Goal: Find specific page/section: Find specific page/section

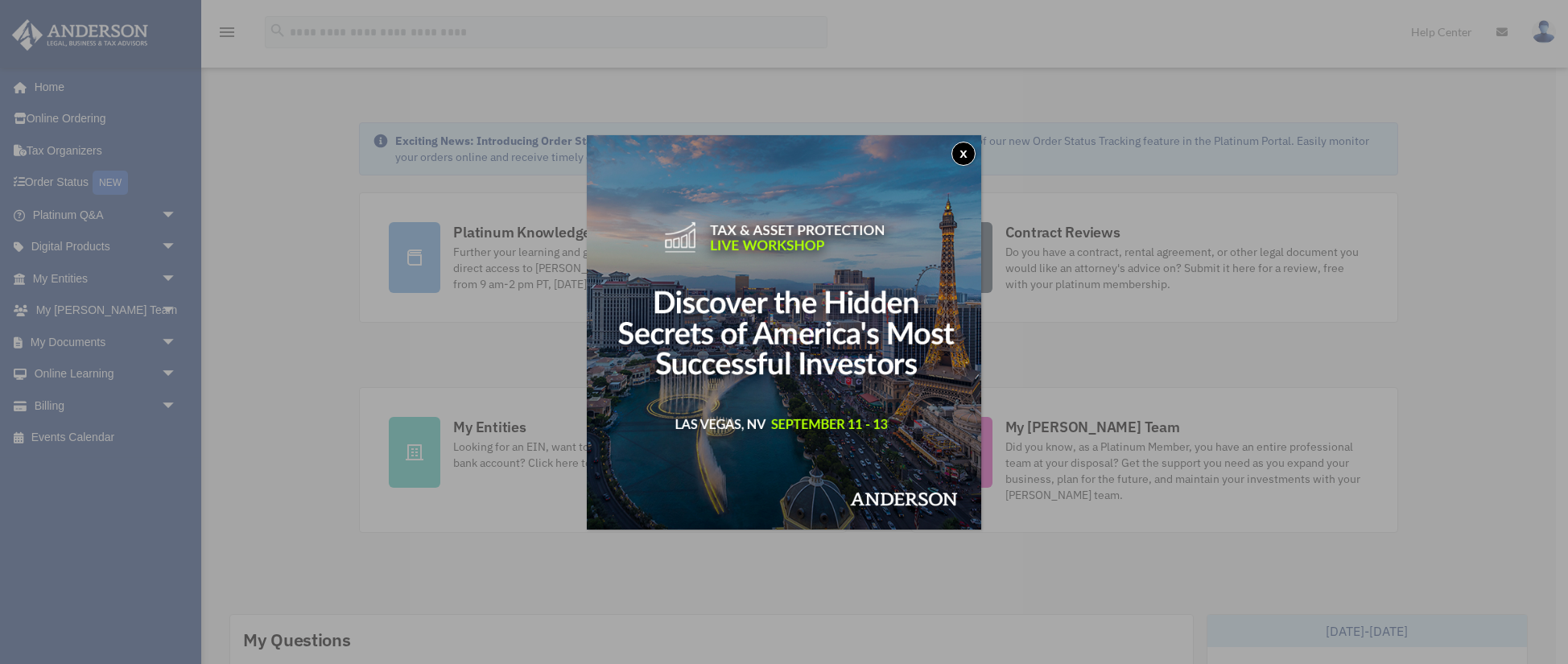
click at [973, 148] on button "x" at bounding box center [964, 153] width 24 height 24
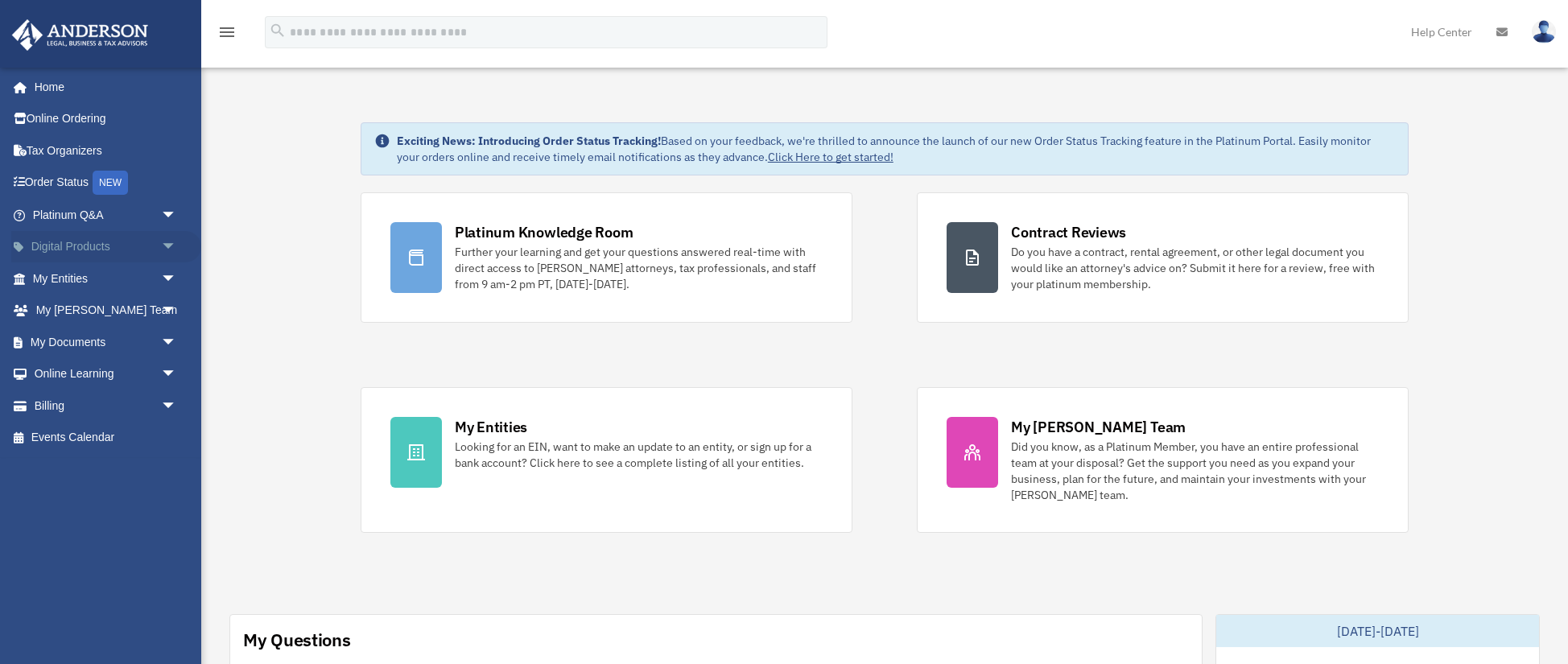
click at [161, 253] on span "arrow_drop_down" at bounding box center [177, 247] width 32 height 33
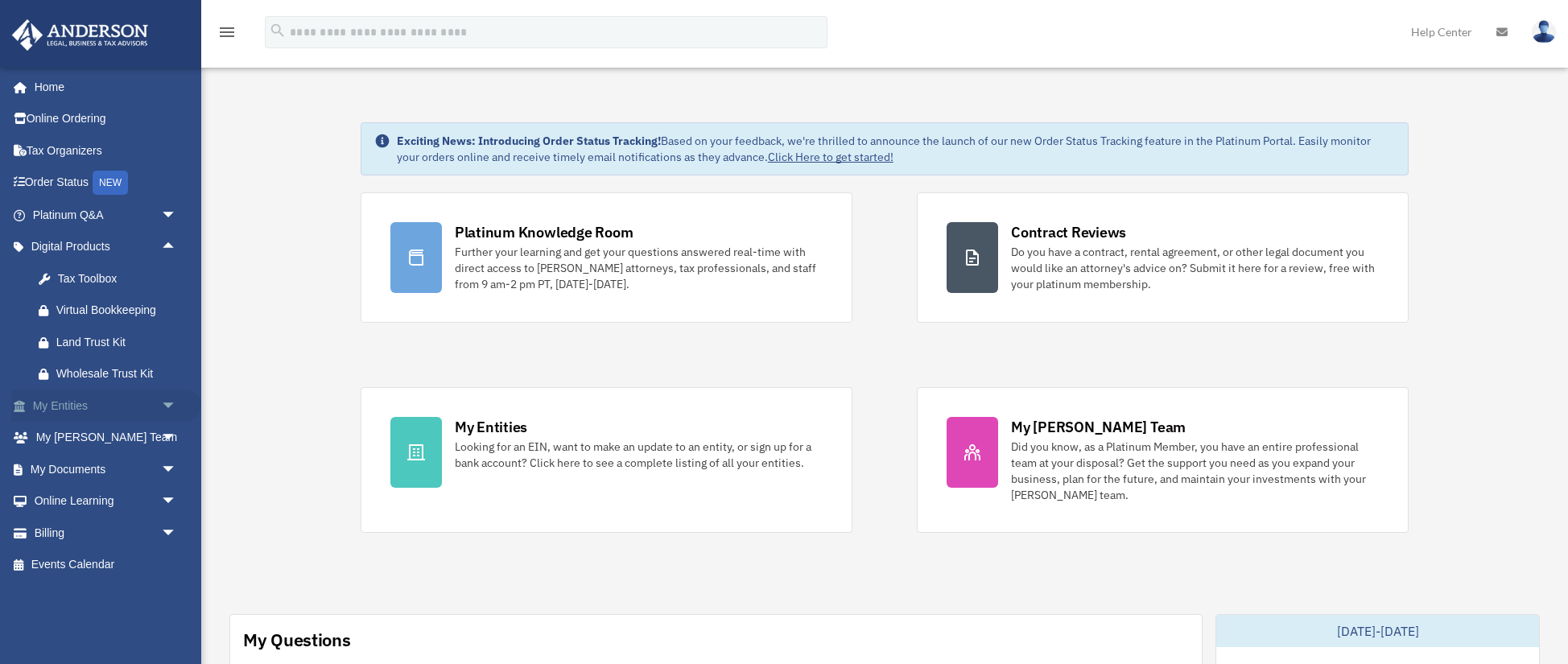
click at [168, 405] on span "arrow_drop_down" at bounding box center [177, 406] width 32 height 33
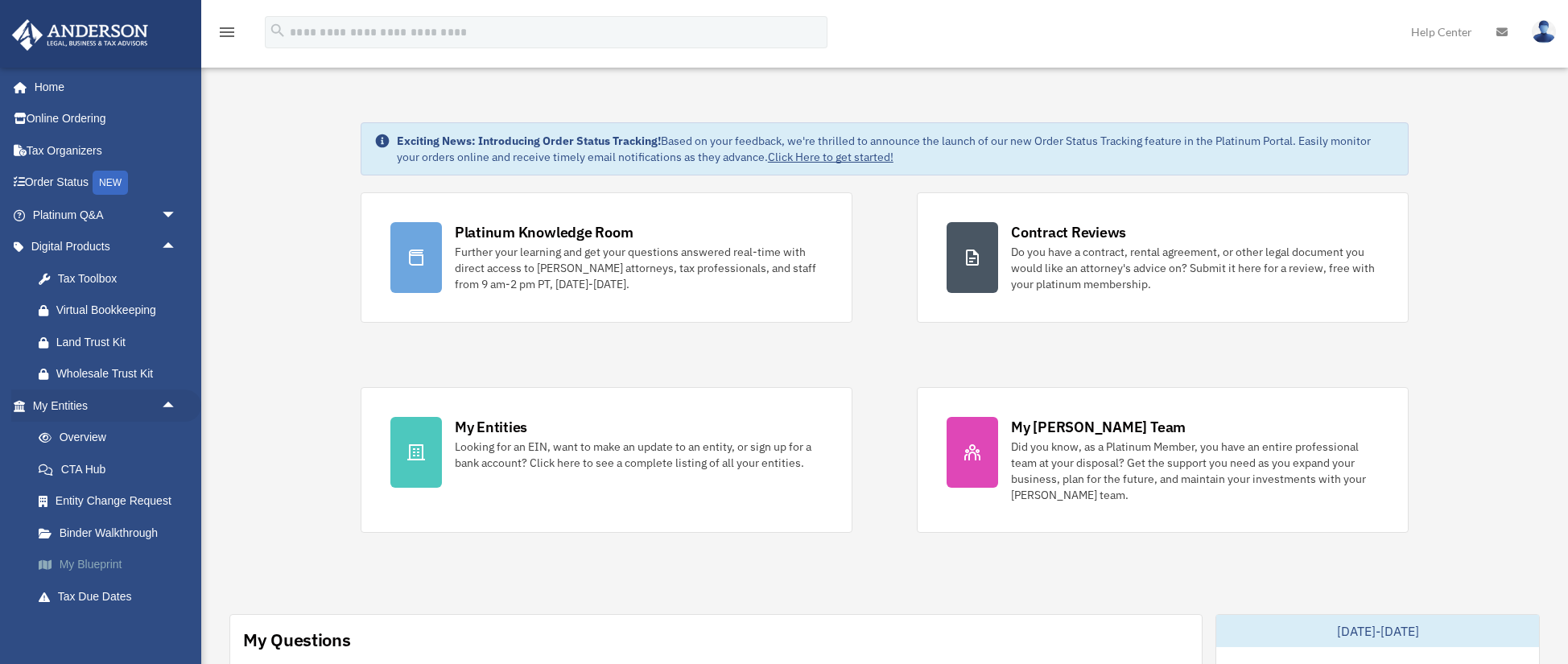
click at [99, 560] on link "My Blueprint" at bounding box center [112, 565] width 179 height 32
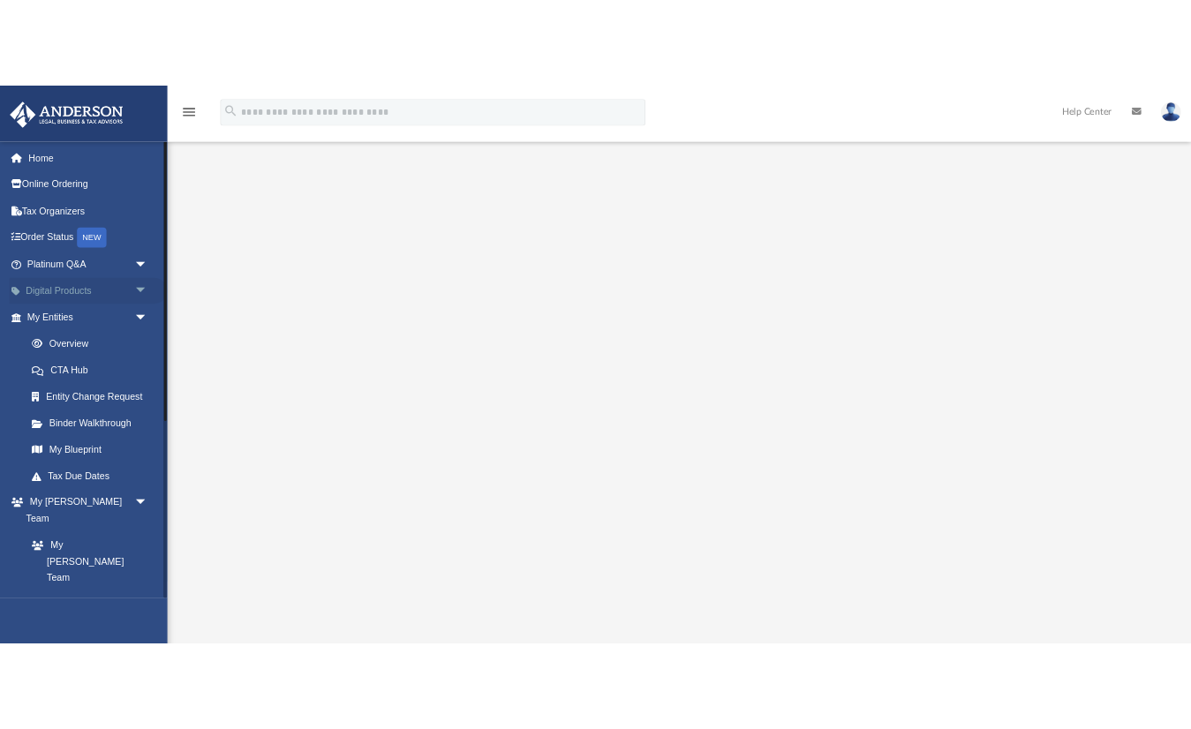
scroll to position [103, 0]
